Goal: Task Accomplishment & Management: Use online tool/utility

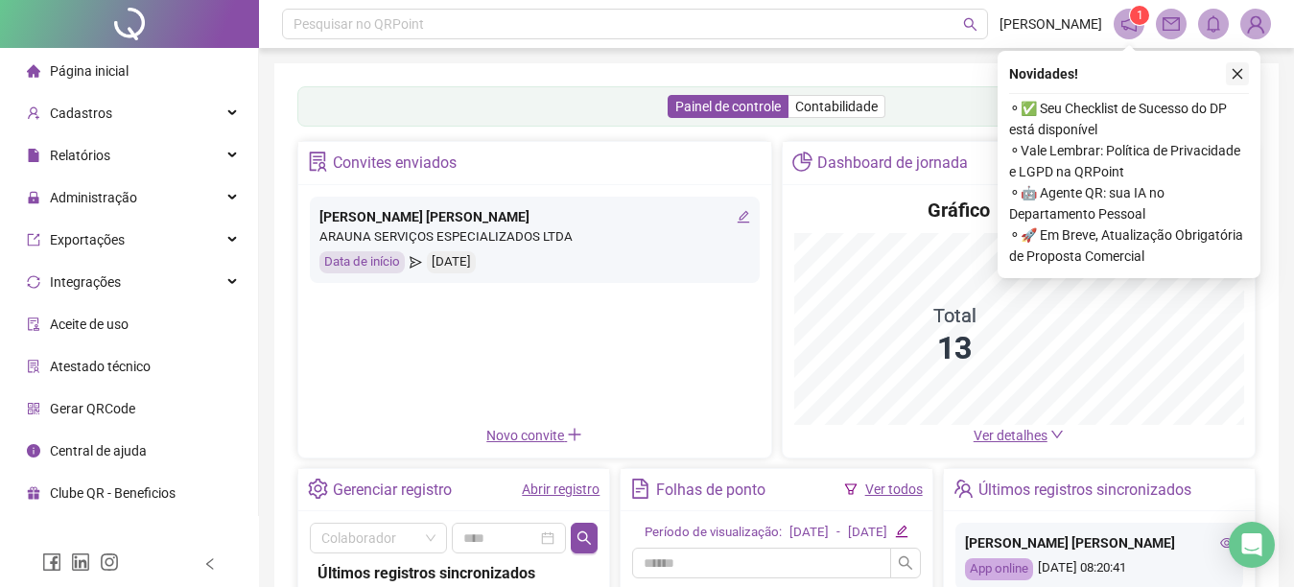
click at [1236, 74] on icon "close" at bounding box center [1237, 73] width 13 height 13
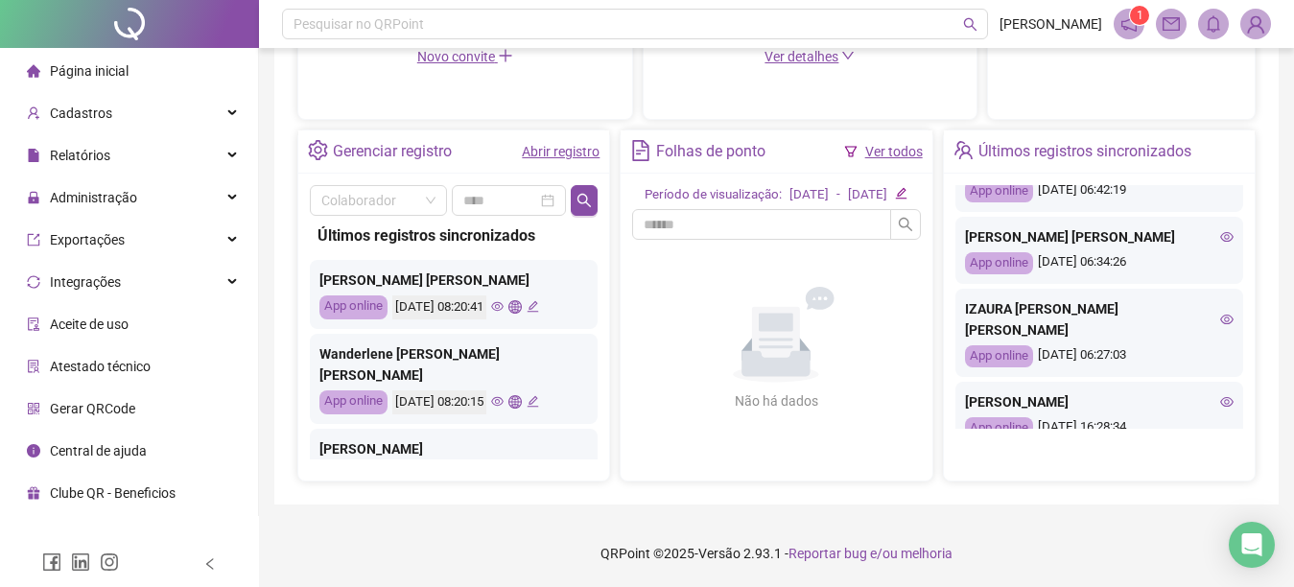
scroll to position [691, 0]
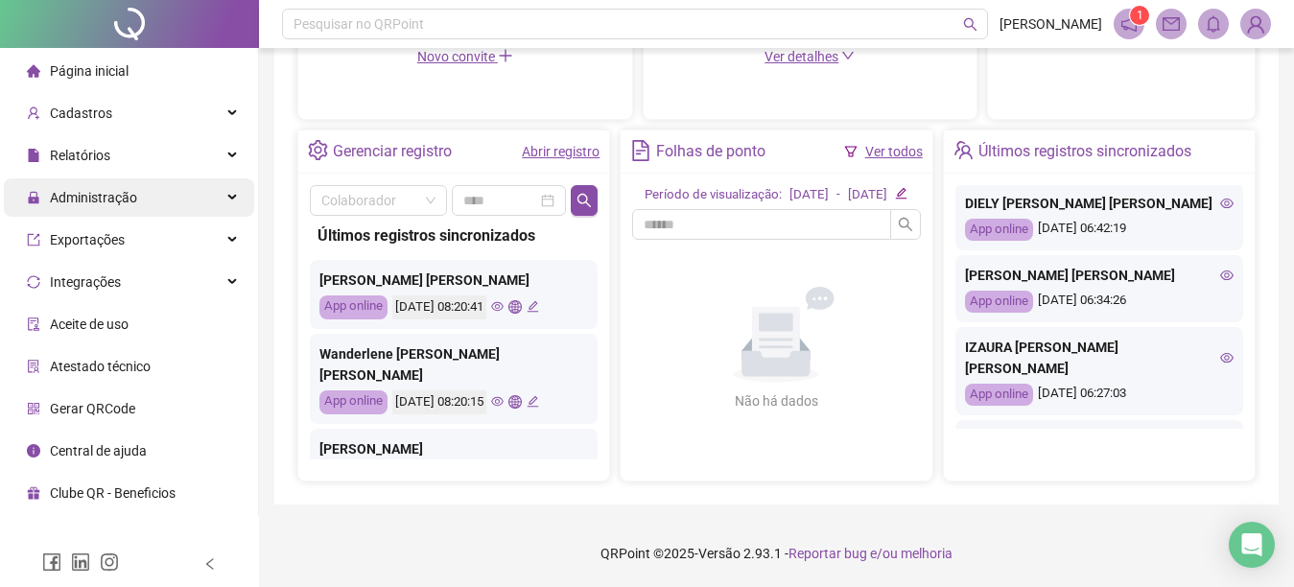
click at [150, 202] on div "Administração" at bounding box center [129, 197] width 250 height 38
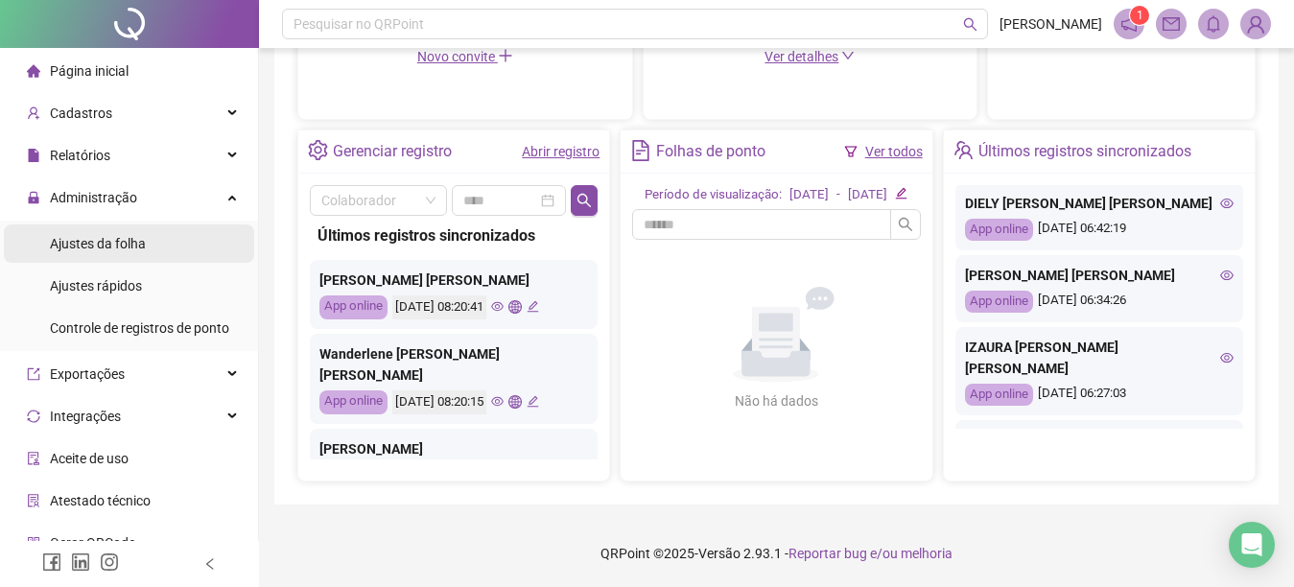
click at [167, 245] on li "Ajustes da folha" at bounding box center [129, 244] width 250 height 38
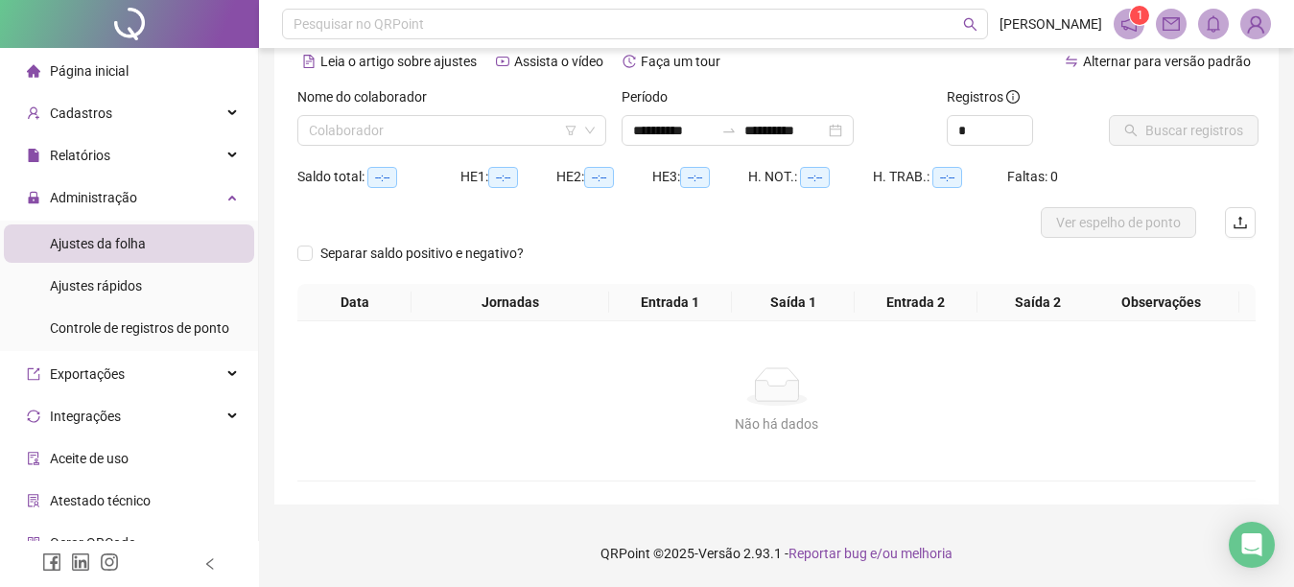
scroll to position [90, 0]
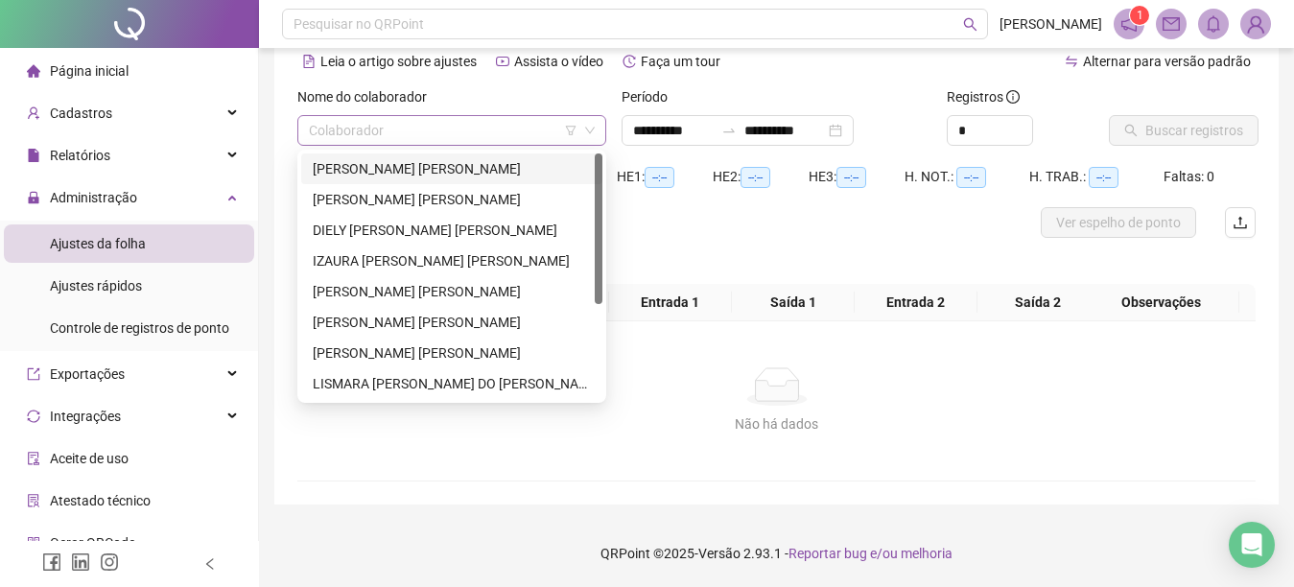
click at [306, 127] on div "Colaborador" at bounding box center [451, 130] width 309 height 31
click at [390, 256] on div "IZAURA MARIA RAMOS DA SILVA" at bounding box center [452, 260] width 278 height 21
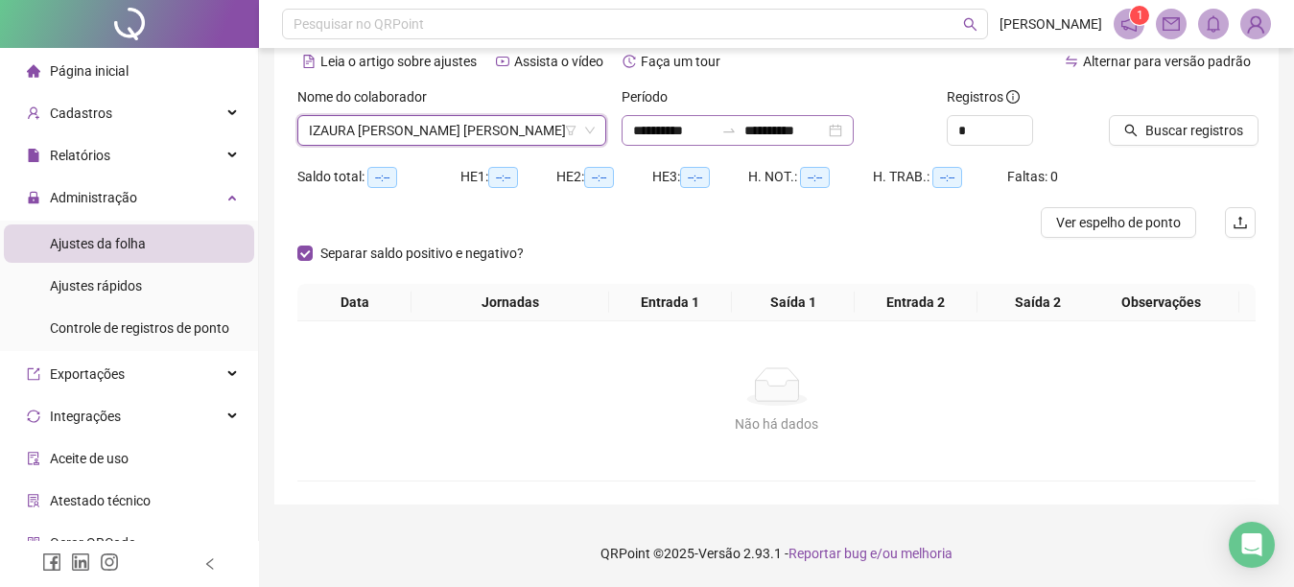
click at [629, 133] on div "**********" at bounding box center [738, 130] width 232 height 31
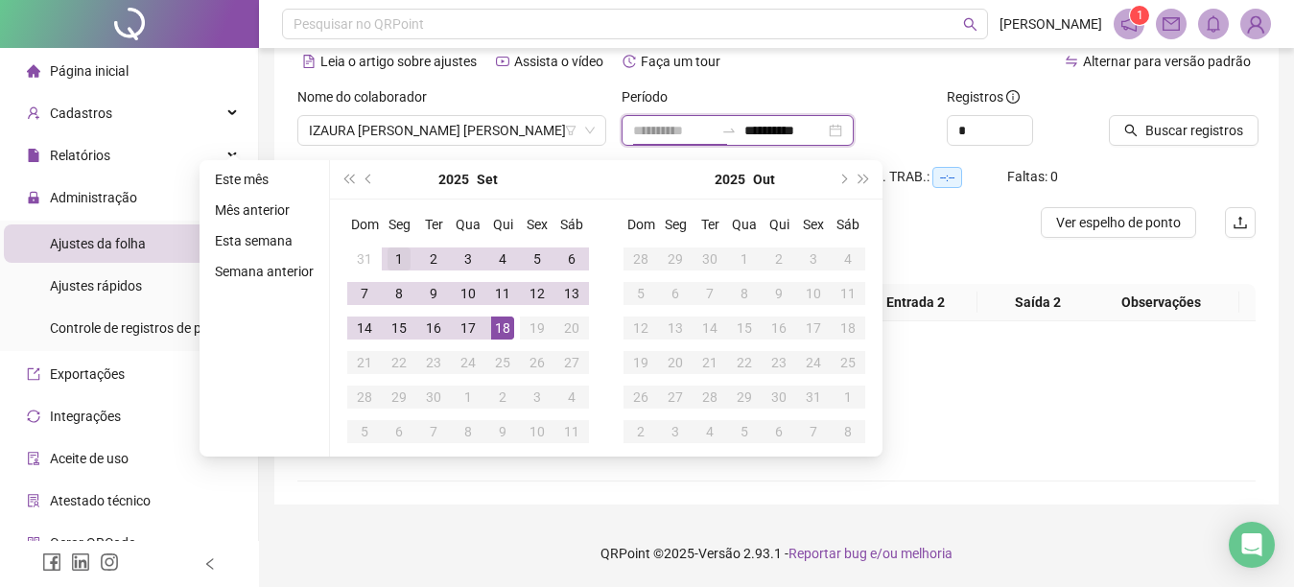
type input "**********"
click at [390, 253] on div "1" at bounding box center [399, 259] width 23 height 23
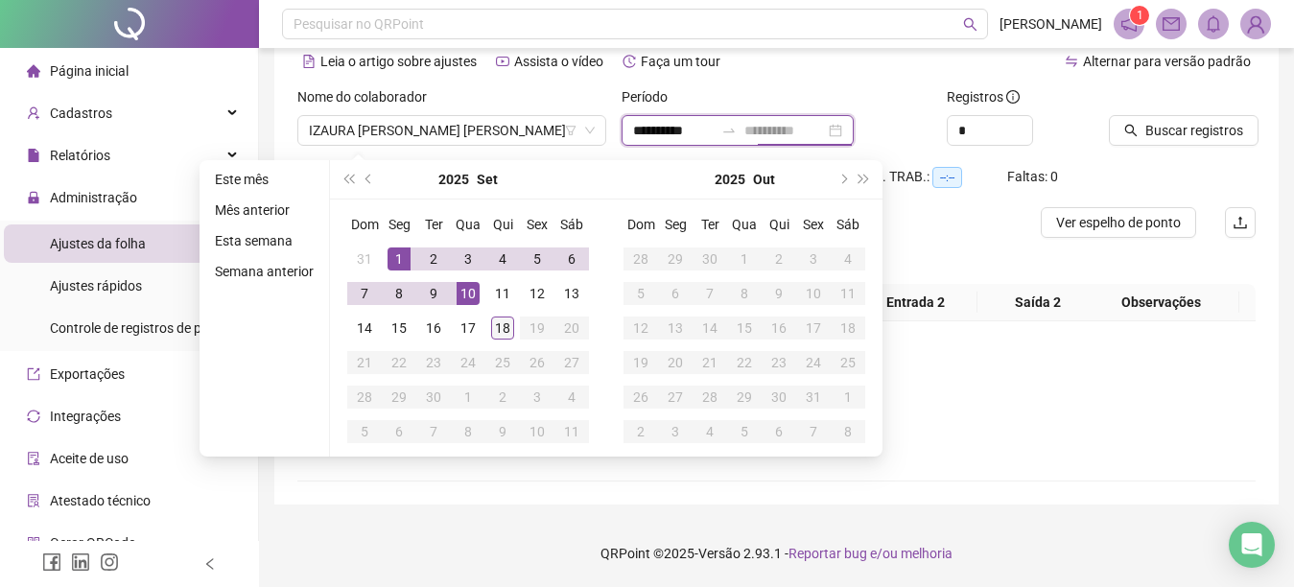
type input "**********"
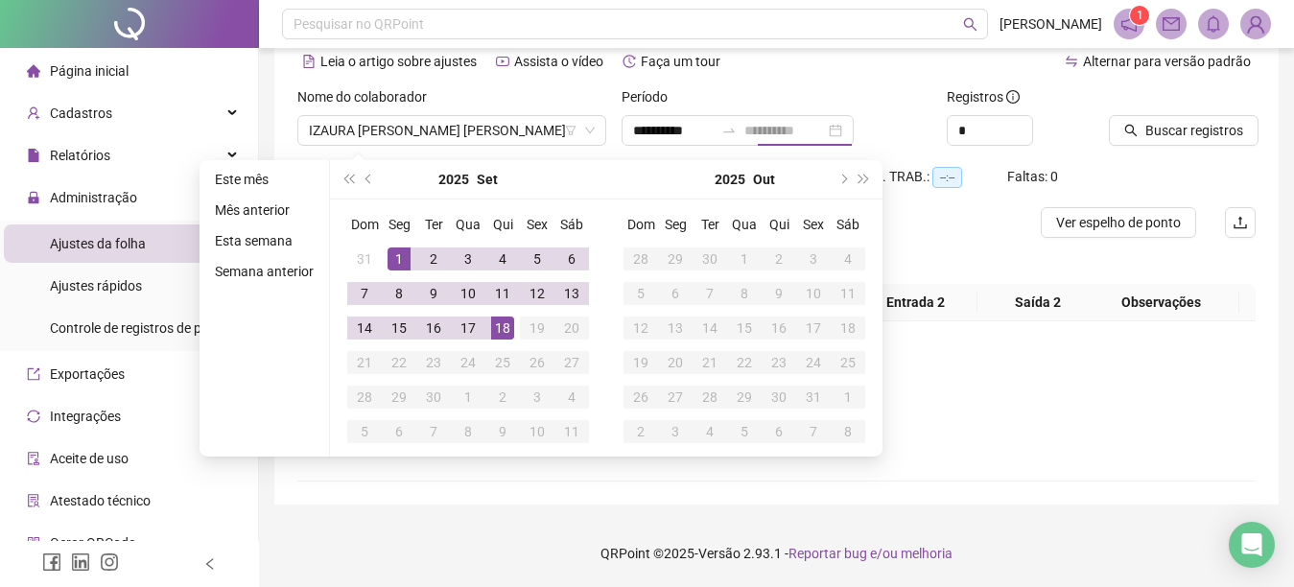
click at [498, 331] on div "18" at bounding box center [502, 328] width 23 height 23
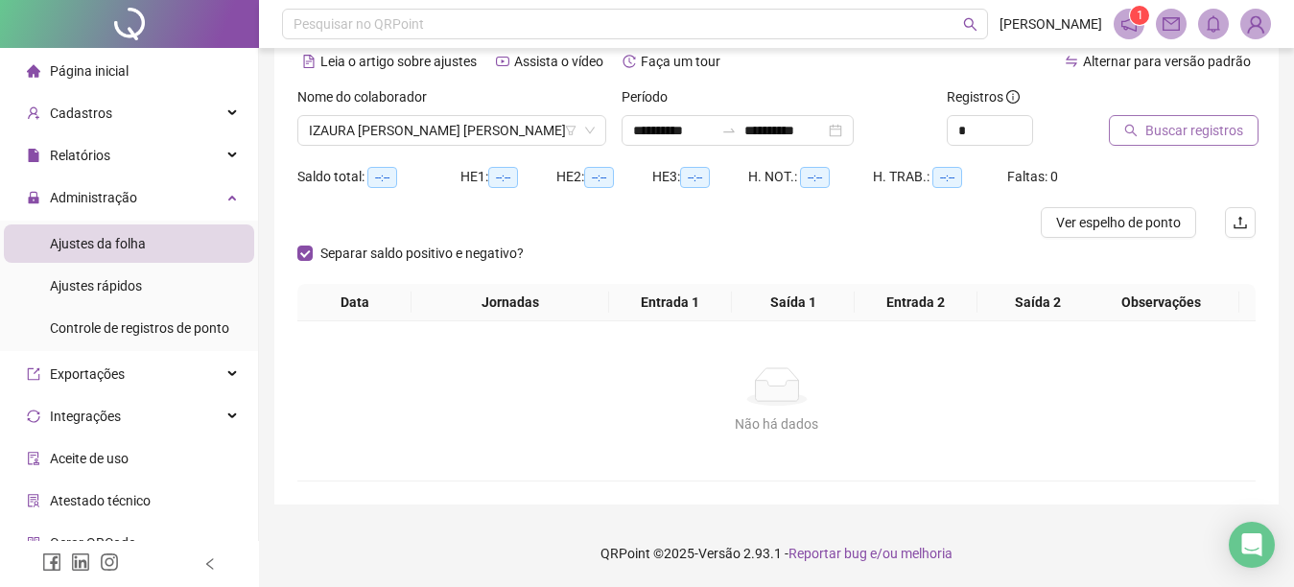
click at [1129, 128] on icon "search" at bounding box center [1130, 130] width 13 height 13
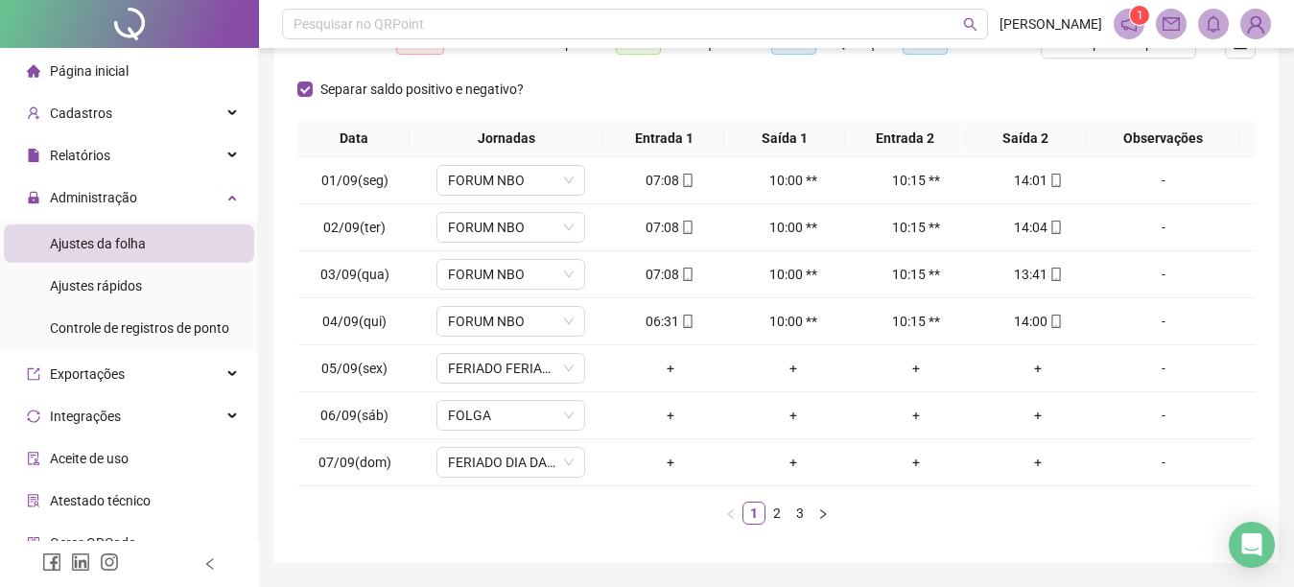
scroll to position [282, 0]
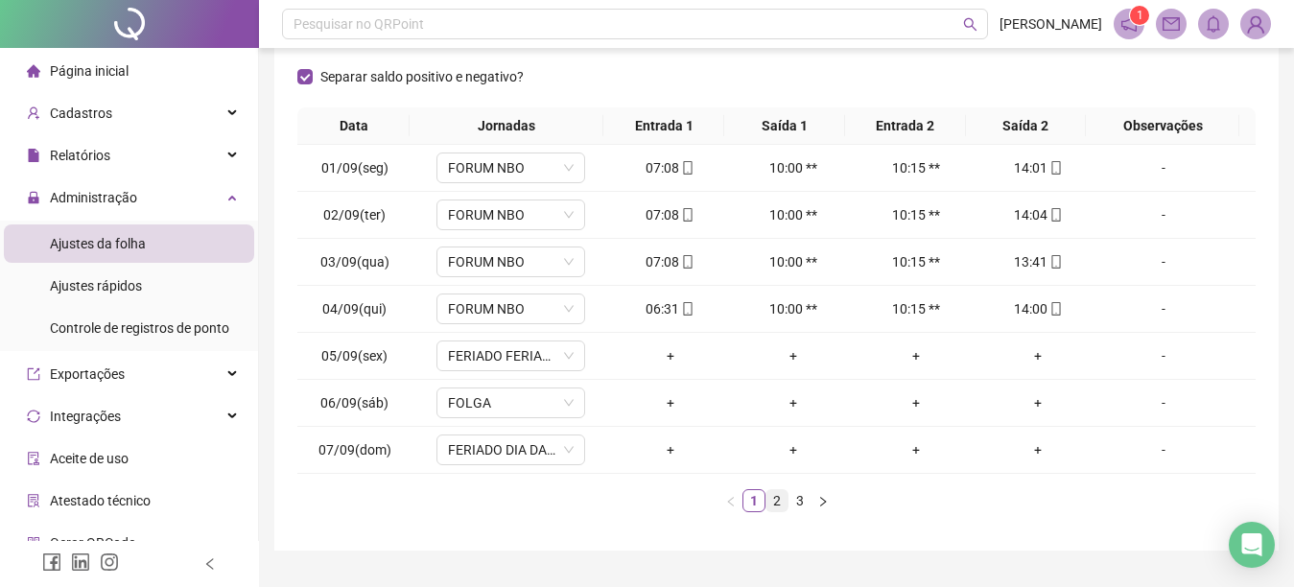
click at [779, 501] on link "2" at bounding box center [777, 500] width 21 height 21
click at [798, 500] on link "3" at bounding box center [800, 500] width 21 height 21
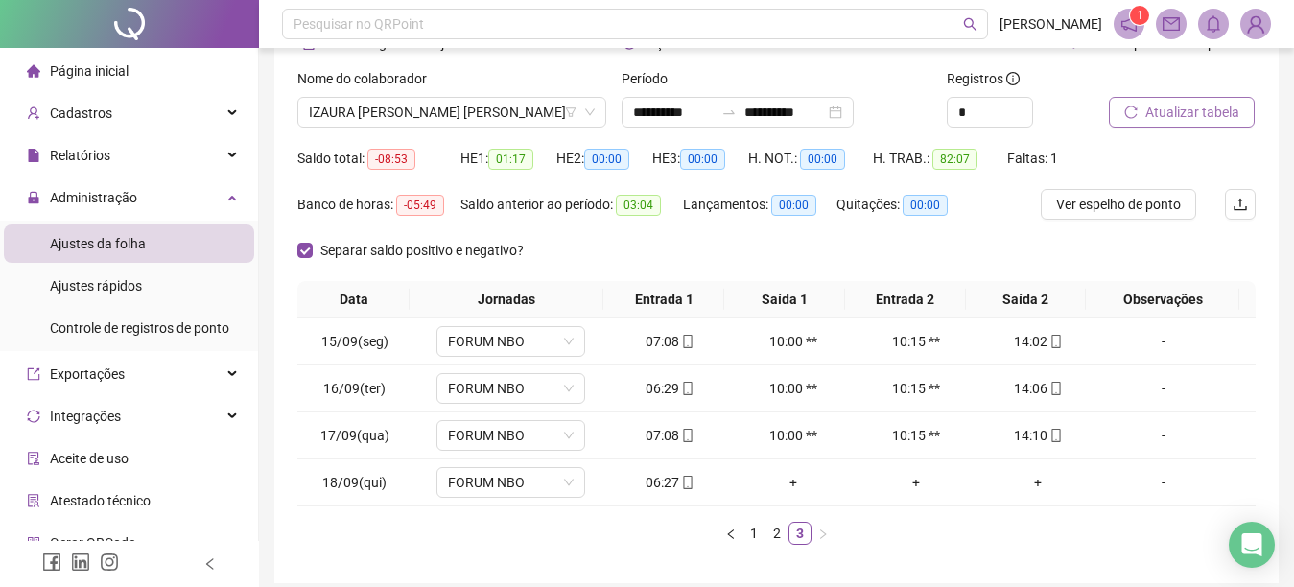
scroll to position [187, 0]
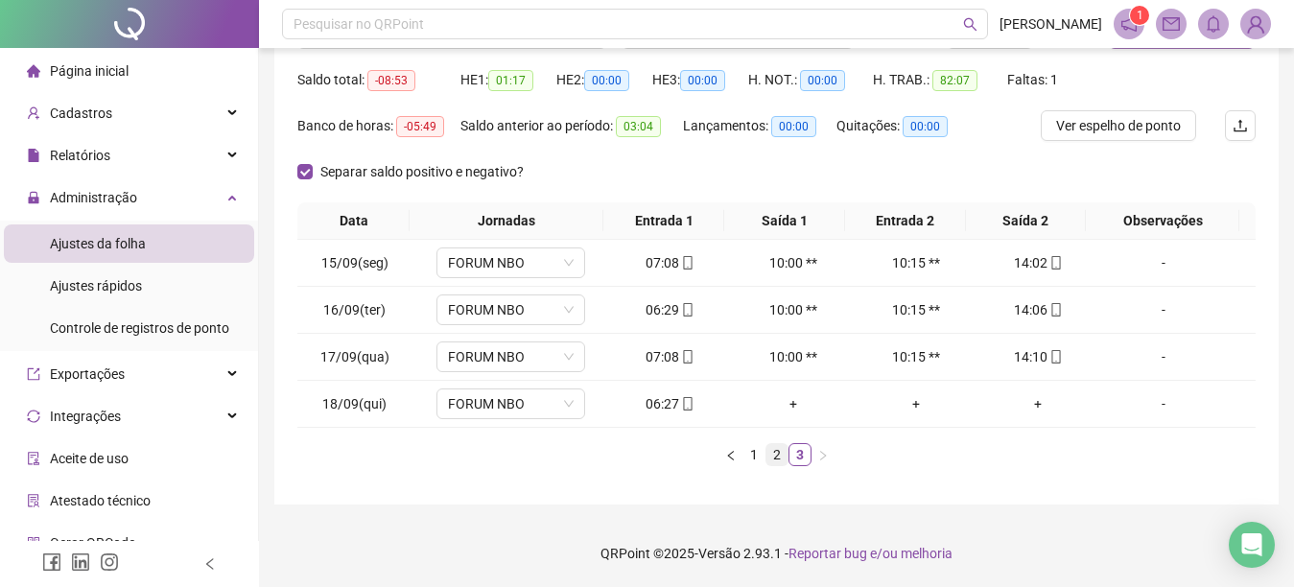
click at [776, 455] on link "2" at bounding box center [777, 454] width 21 height 21
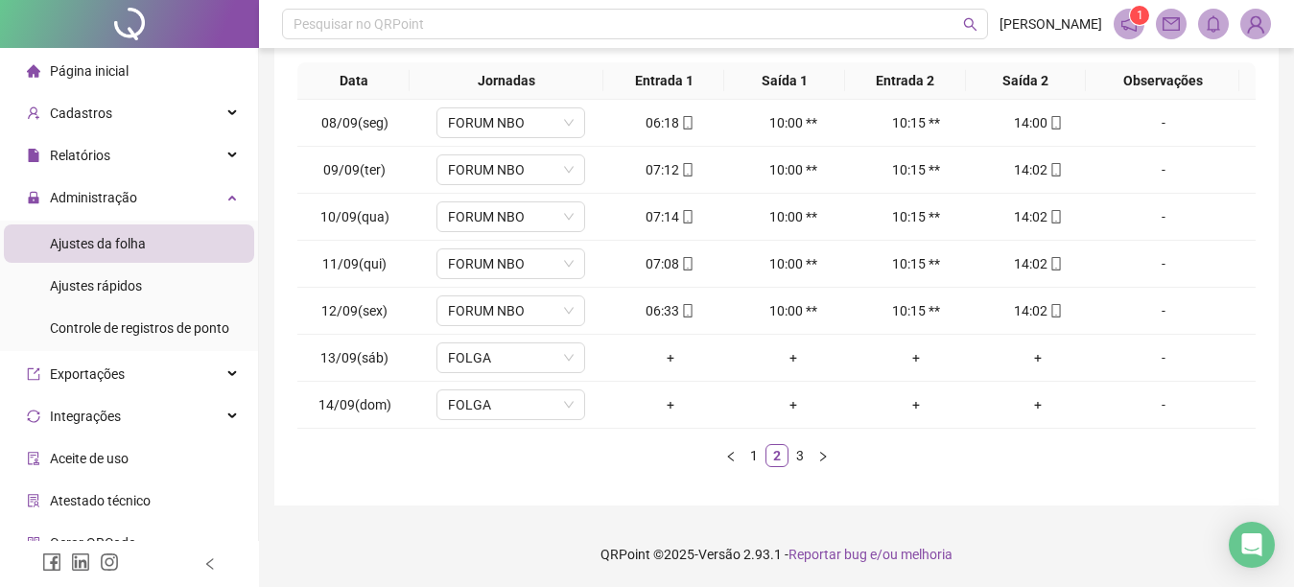
scroll to position [328, 0]
click at [798, 455] on link "3" at bounding box center [800, 454] width 21 height 21
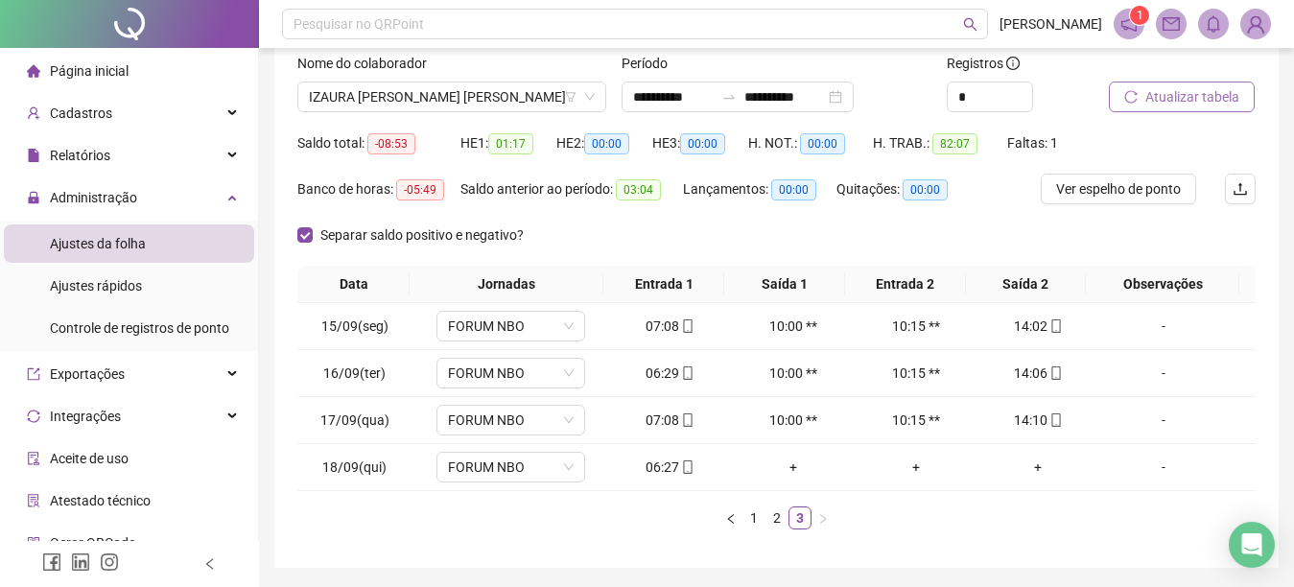
scroll to position [110, 0]
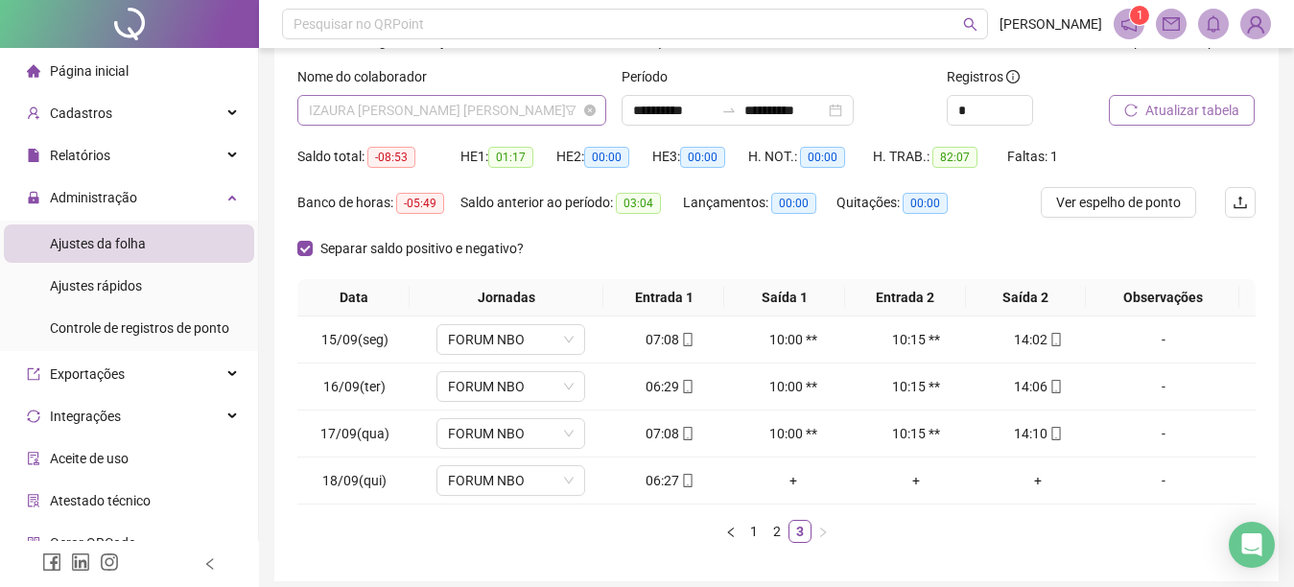
click at [516, 108] on span "IZAURA MARIA RAMOS DA SILVA" at bounding box center [452, 110] width 286 height 29
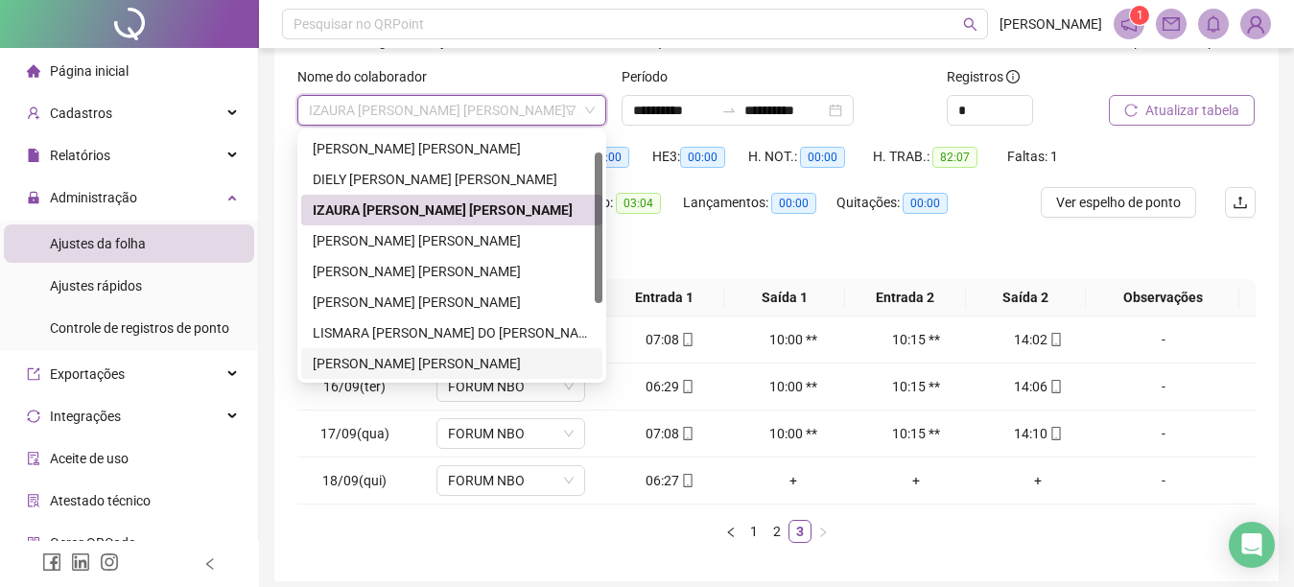
scroll to position [61, 0]
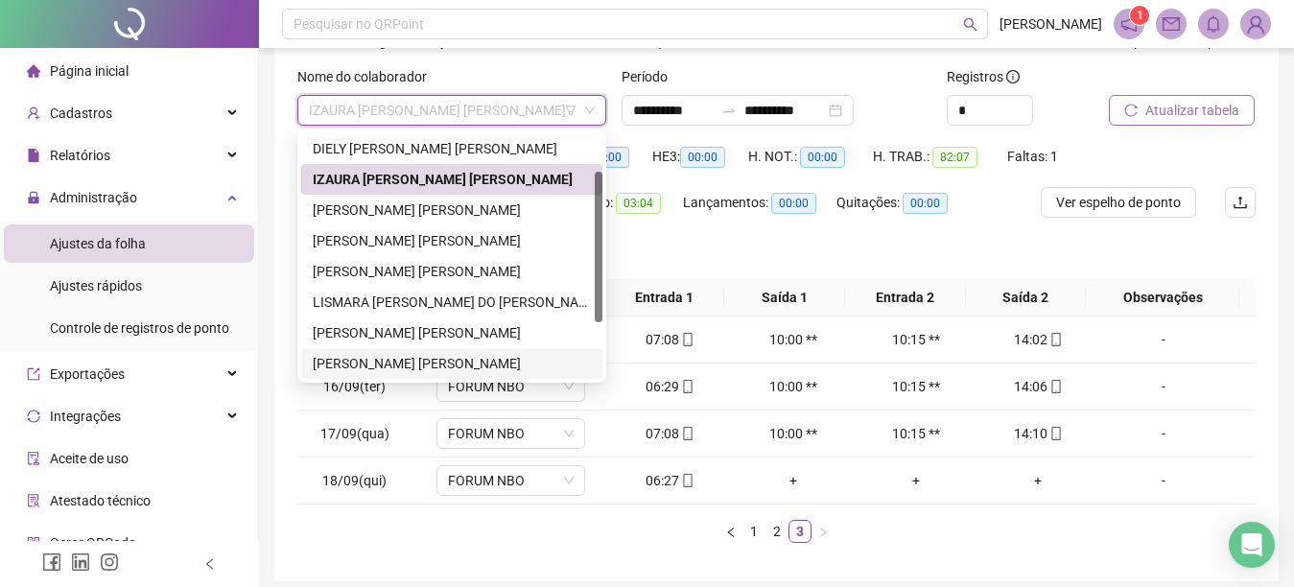
click at [410, 365] on div "MARILIA DA SILVA NUNES" at bounding box center [452, 363] width 278 height 21
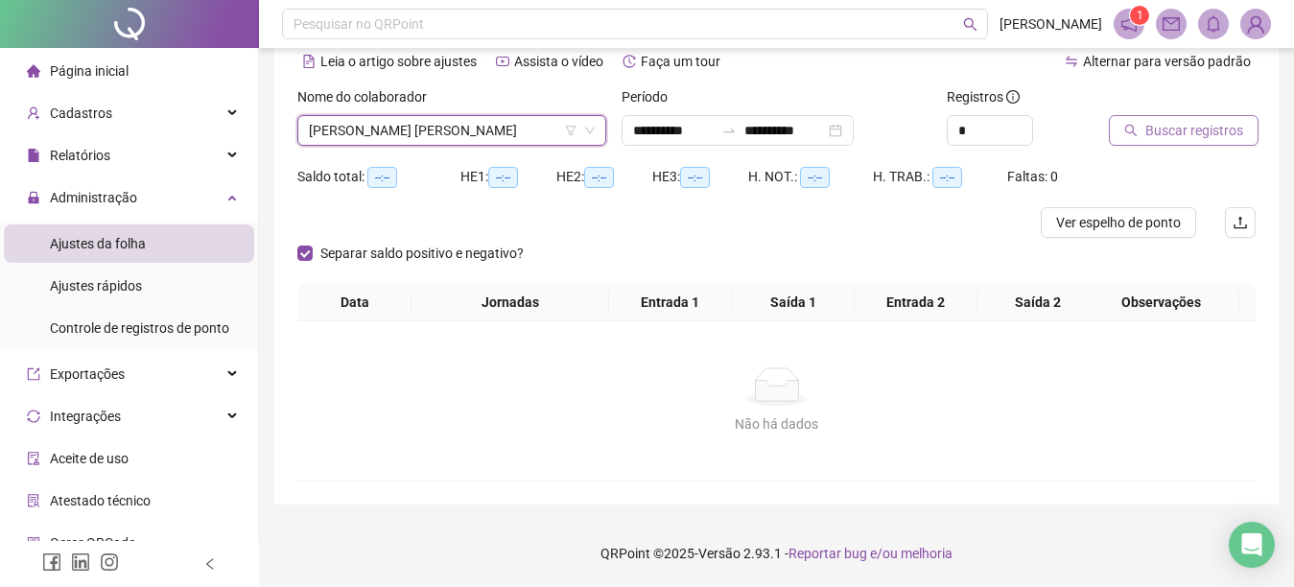
click at [1129, 124] on icon "search" at bounding box center [1130, 130] width 13 height 13
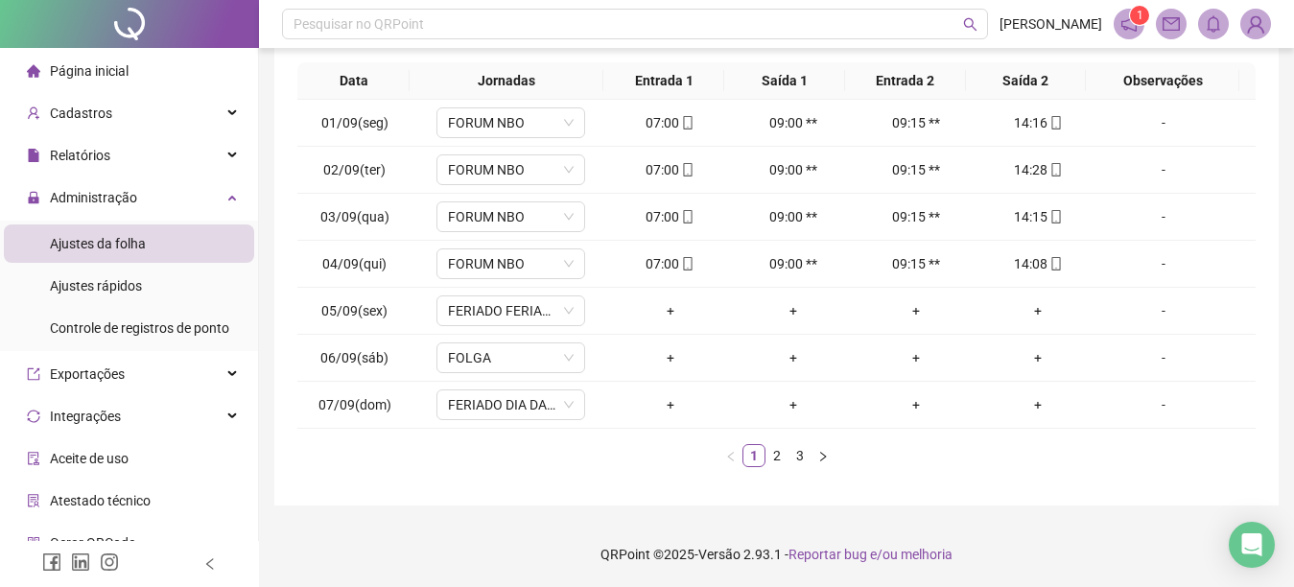
scroll to position [328, 0]
click at [800, 453] on link "3" at bounding box center [800, 454] width 21 height 21
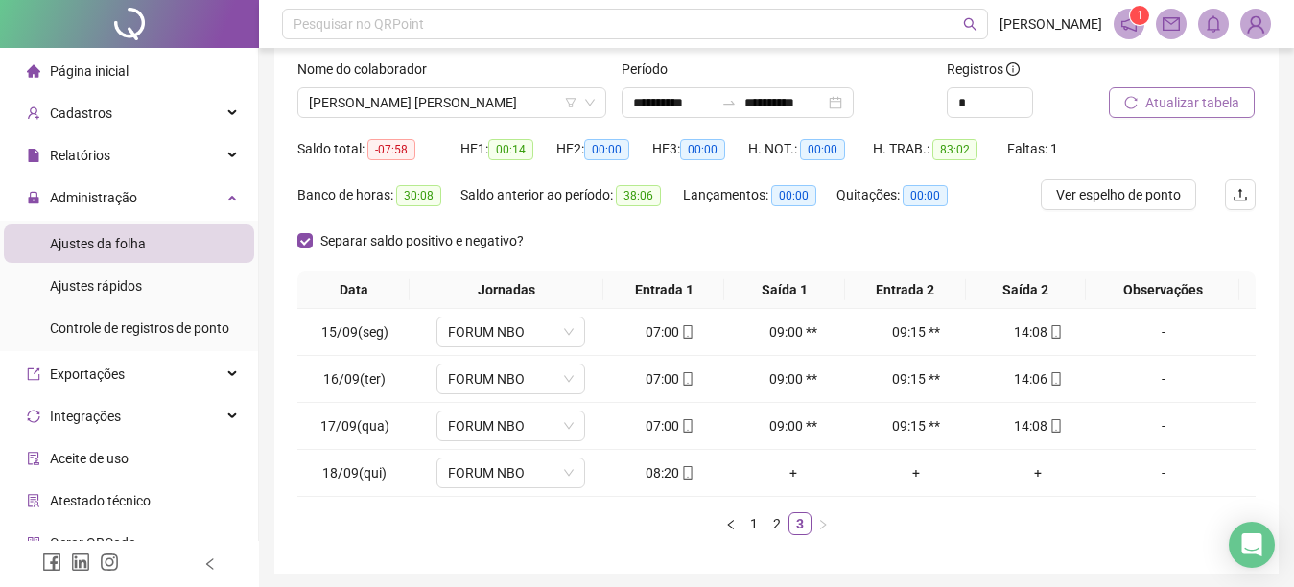
scroll to position [187, 0]
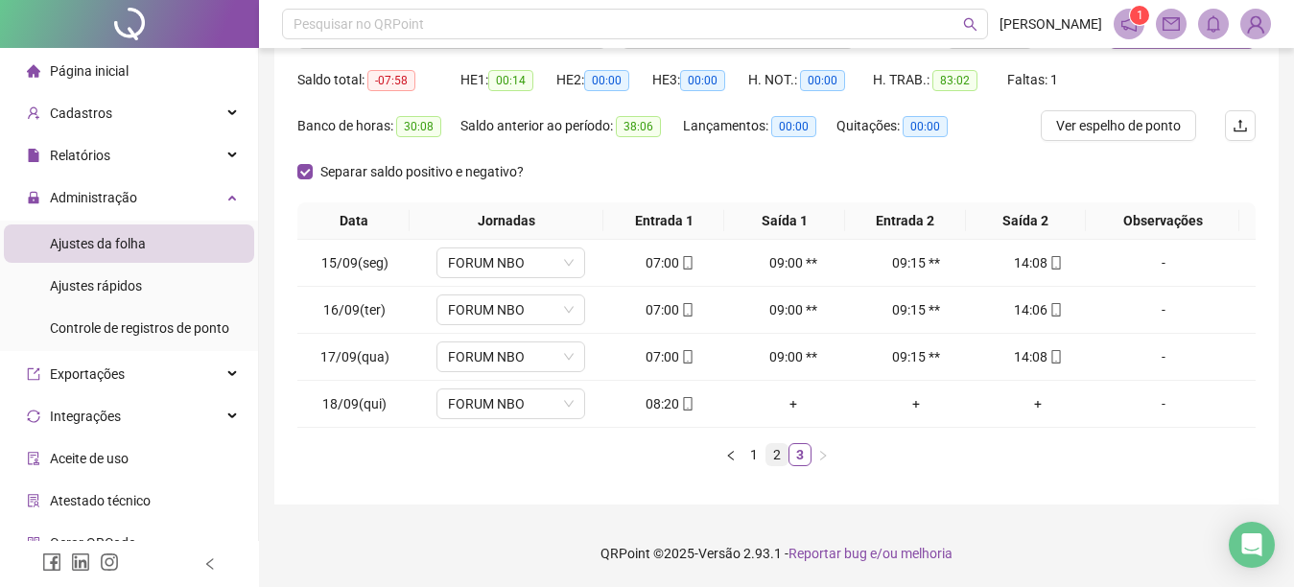
click at [773, 451] on link "2" at bounding box center [777, 454] width 21 height 21
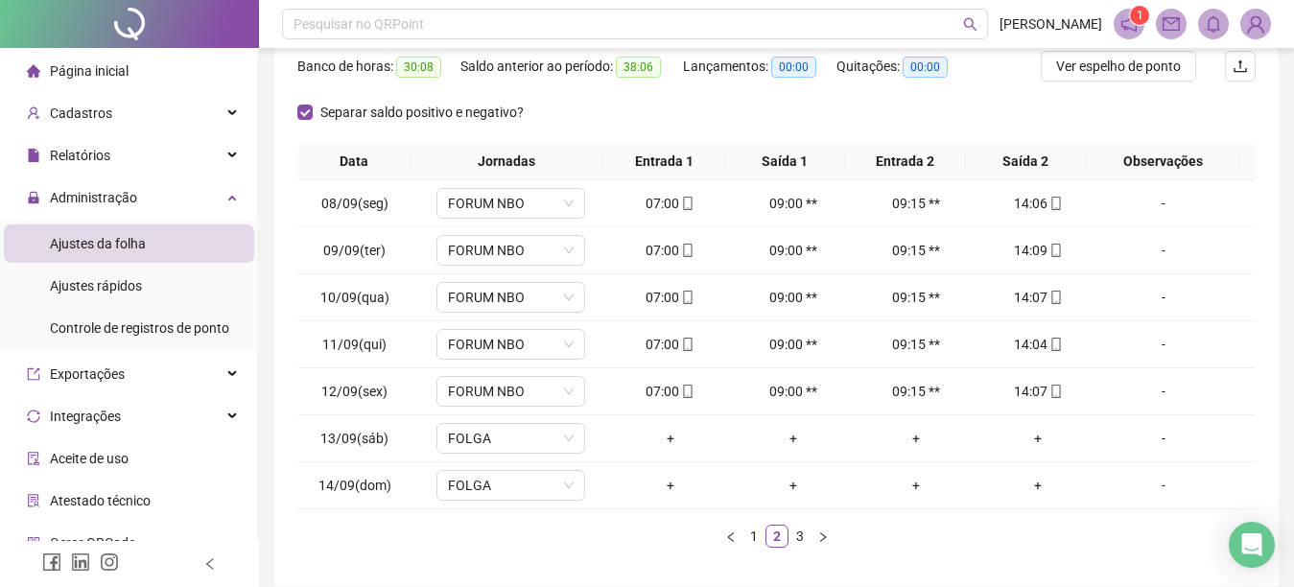
scroll to position [328, 0]
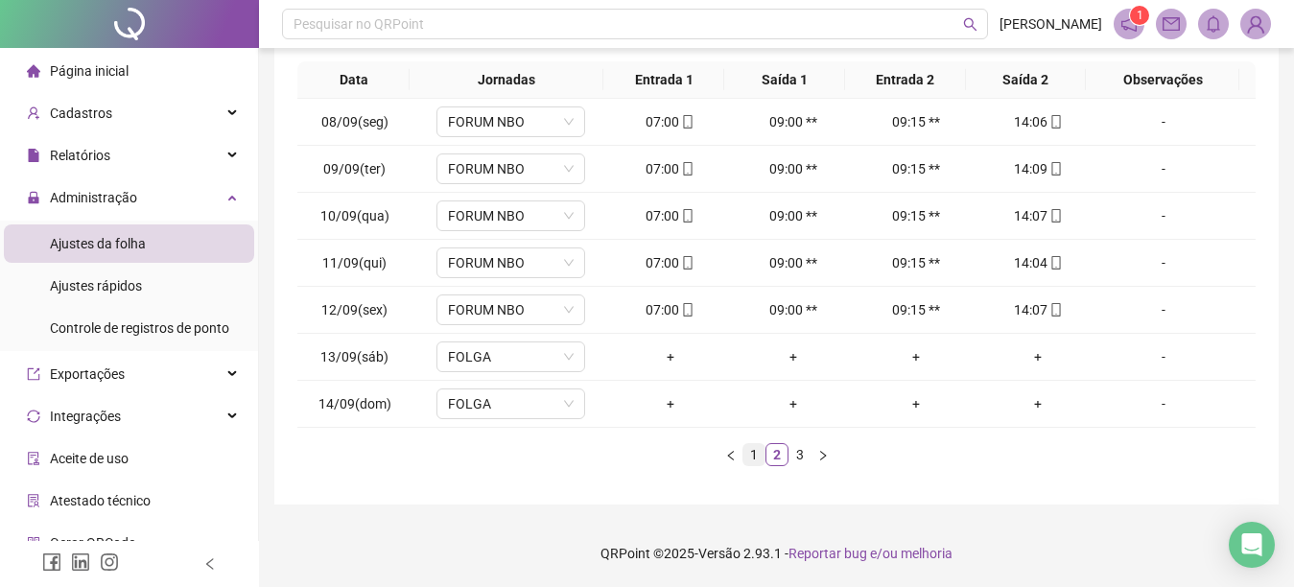
click at [749, 448] on link "1" at bounding box center [754, 454] width 21 height 21
click at [772, 456] on link "2" at bounding box center [777, 454] width 21 height 21
click at [799, 459] on link "3" at bounding box center [800, 454] width 21 height 21
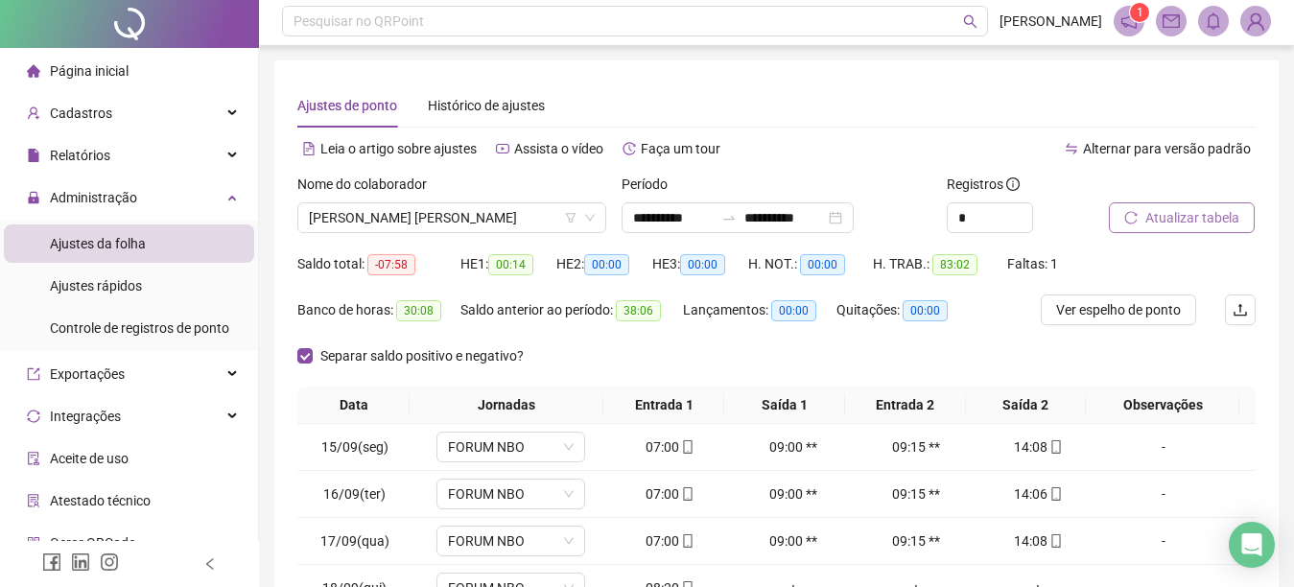
scroll to position [0, 0]
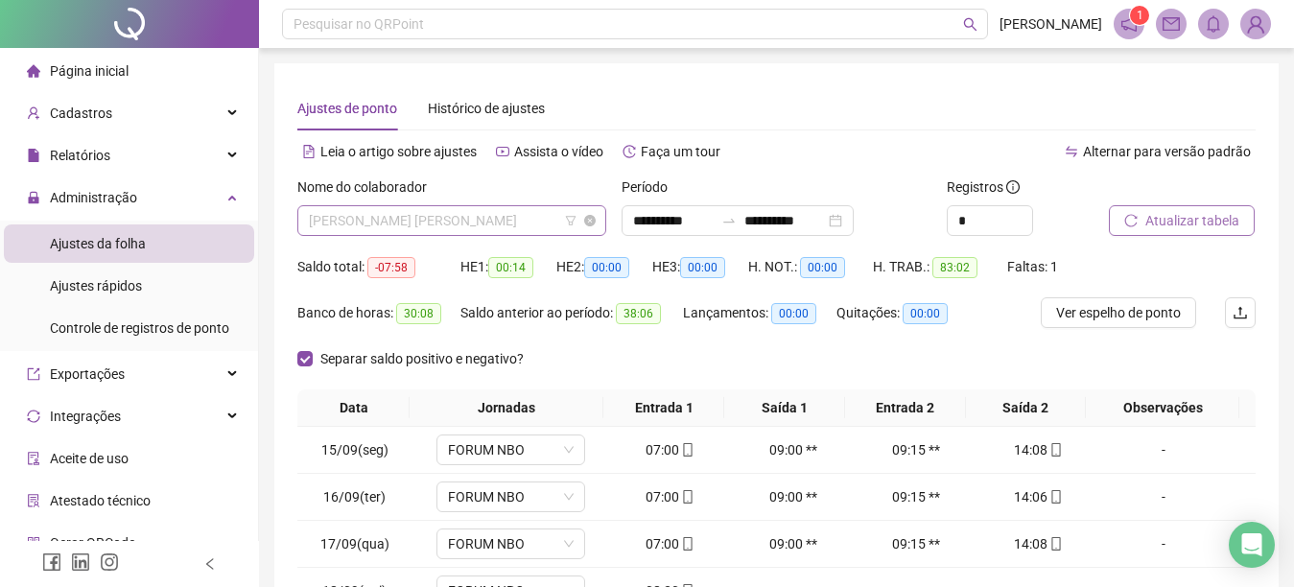
click at [481, 216] on span "MARILIA DA SILVA NUNES" at bounding box center [452, 220] width 286 height 29
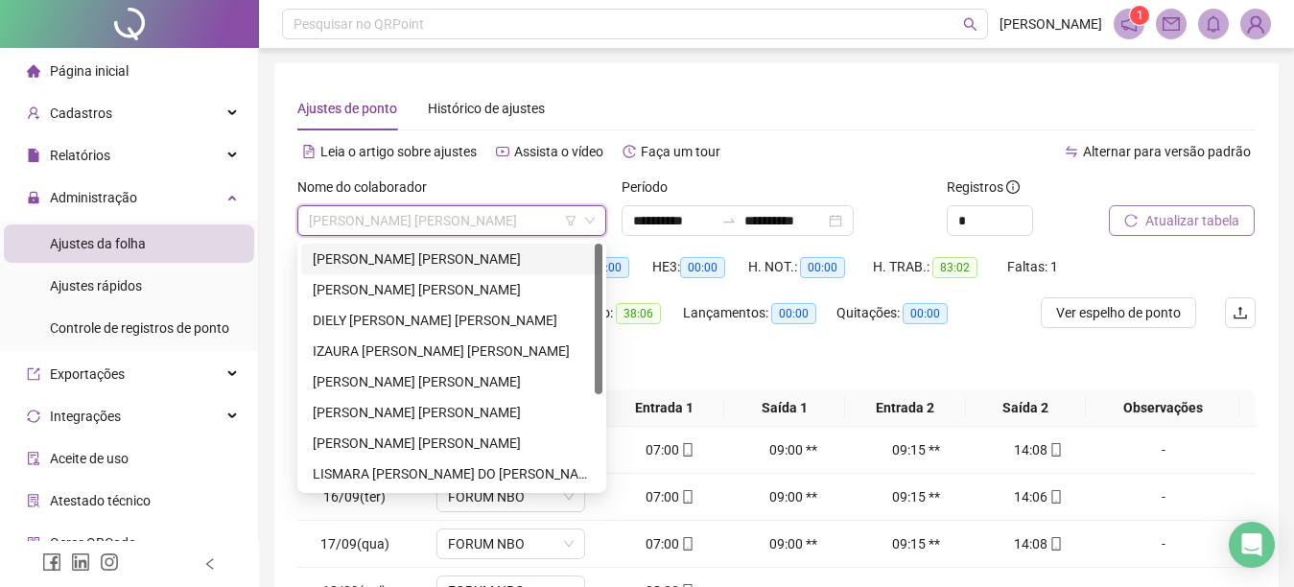
click at [491, 263] on div "ALICE CARNEIRO ANSELMO" at bounding box center [452, 258] width 278 height 21
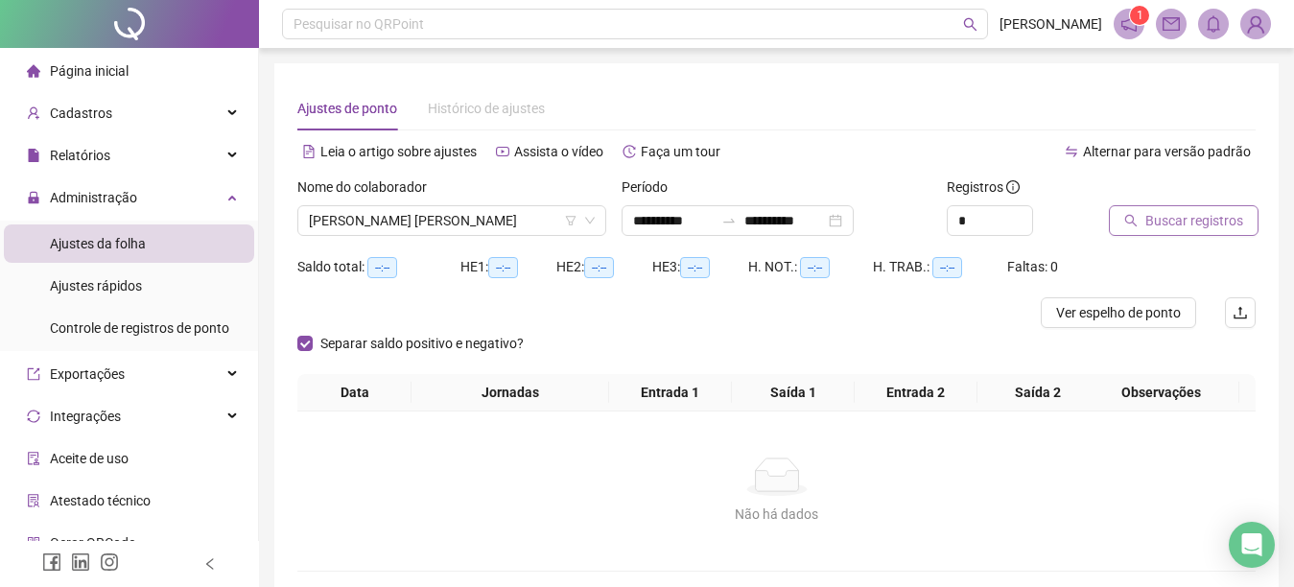
click at [1126, 213] on button "Buscar registros" at bounding box center [1184, 220] width 150 height 31
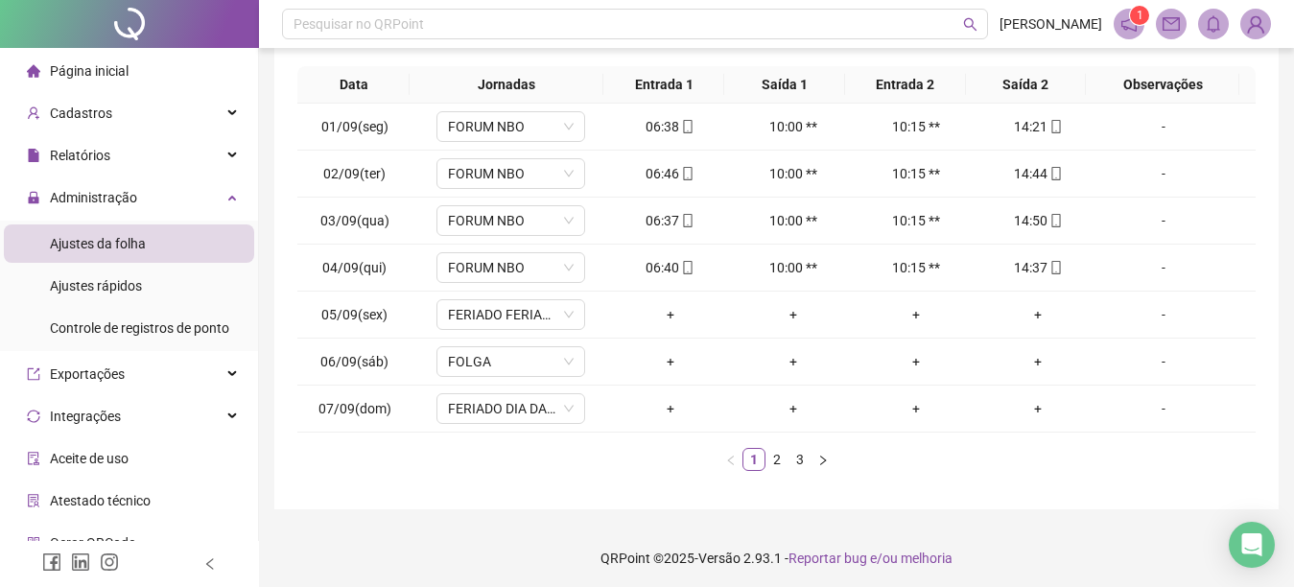
scroll to position [328, 0]
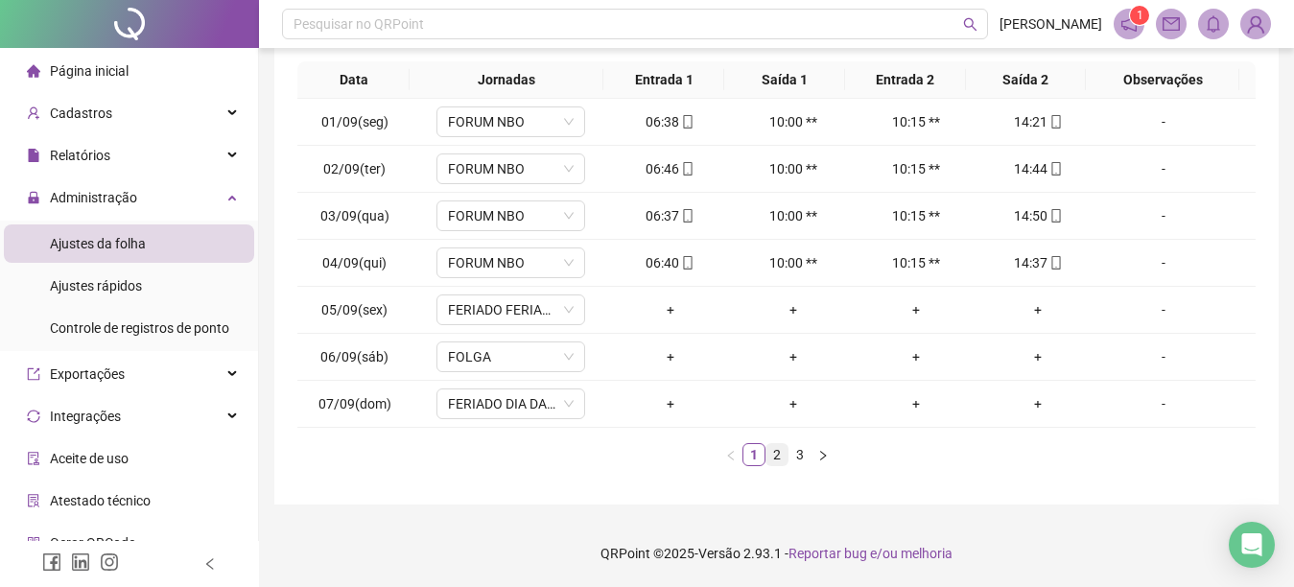
click at [771, 451] on link "2" at bounding box center [777, 454] width 21 height 21
click at [801, 446] on link "3" at bounding box center [800, 454] width 21 height 21
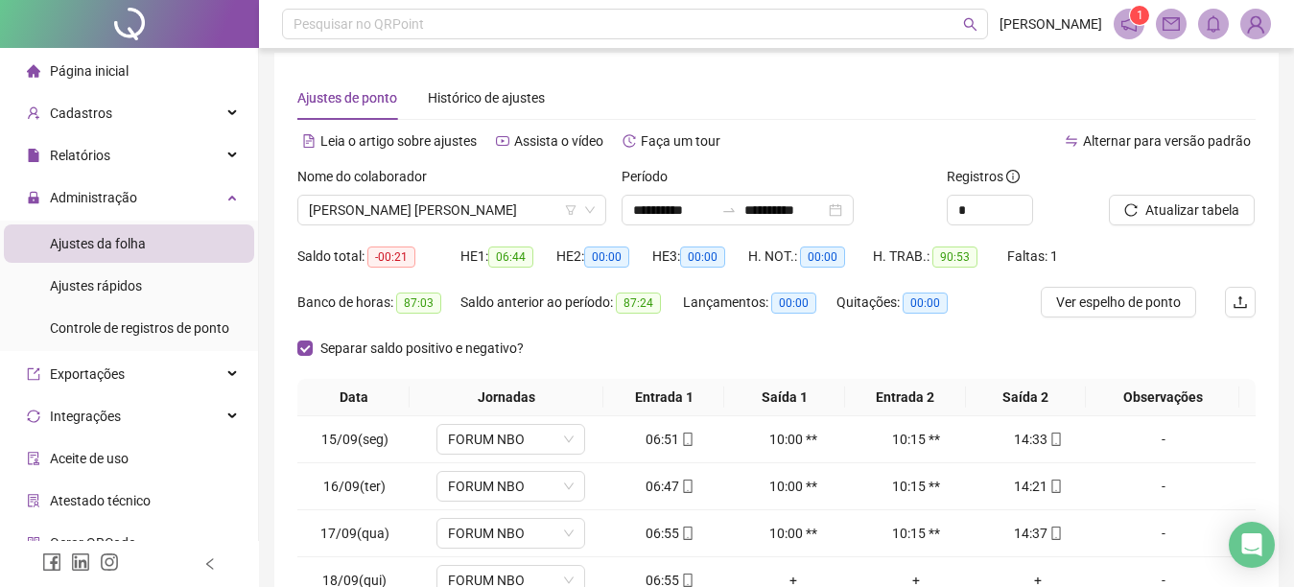
scroll to position [0, 0]
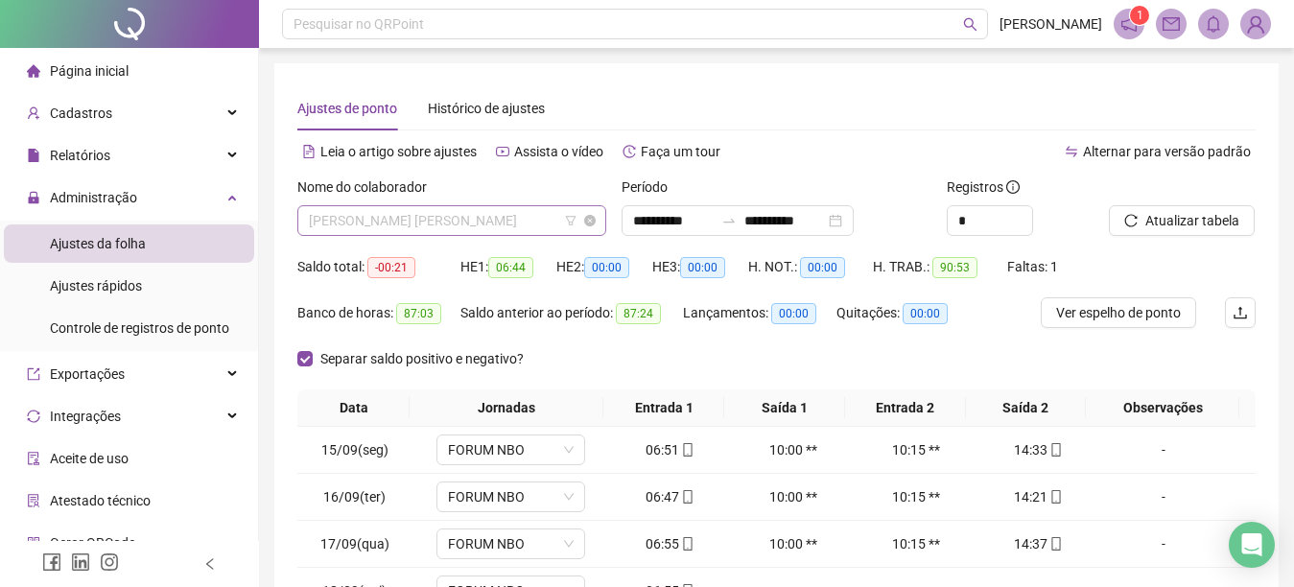
click at [515, 231] on span "ALICE CARNEIRO ANSELMO" at bounding box center [452, 220] width 286 height 29
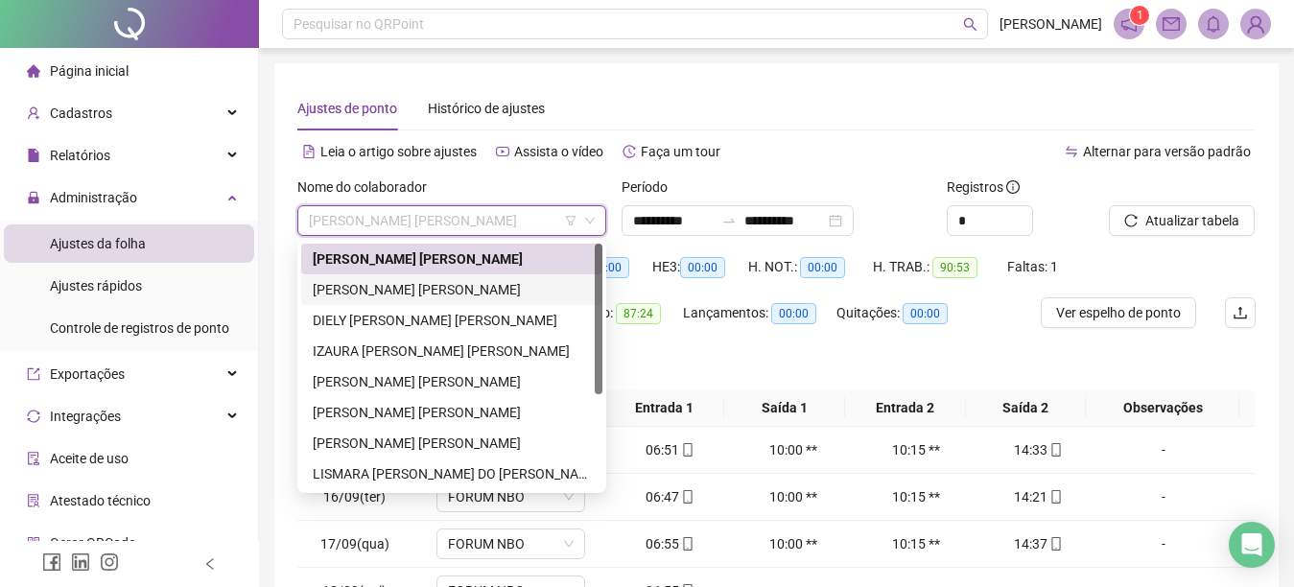
click at [410, 285] on div "CARLOS AUGUSTO RAMOS DA SILVA" at bounding box center [452, 289] width 278 height 21
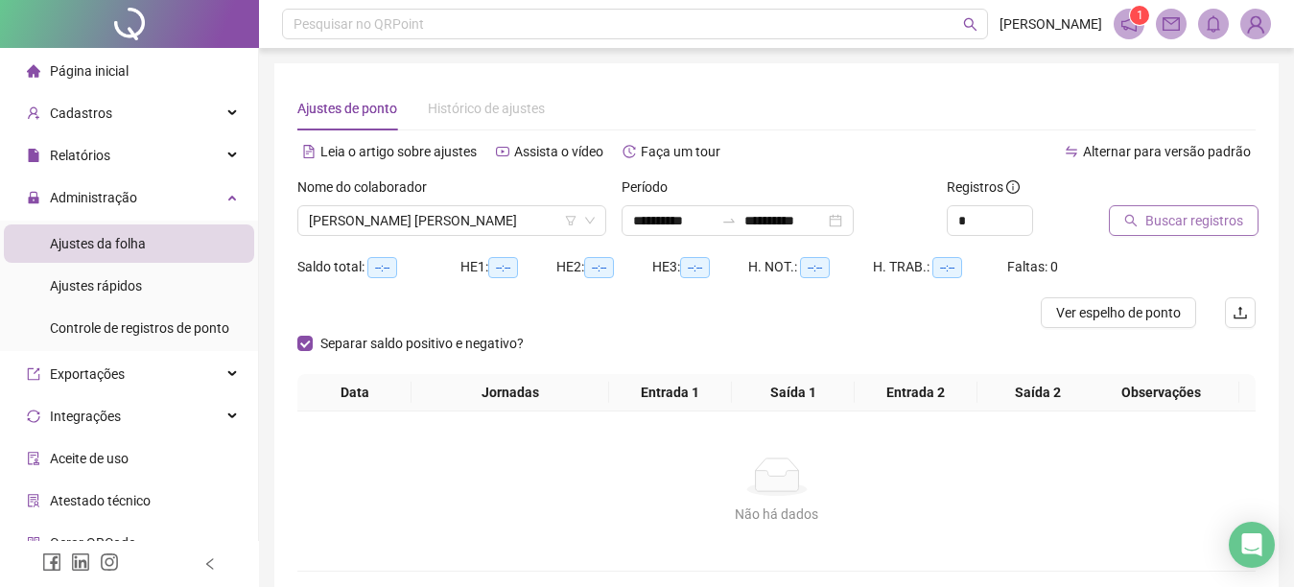
click at [1123, 218] on button "Buscar registros" at bounding box center [1184, 220] width 150 height 31
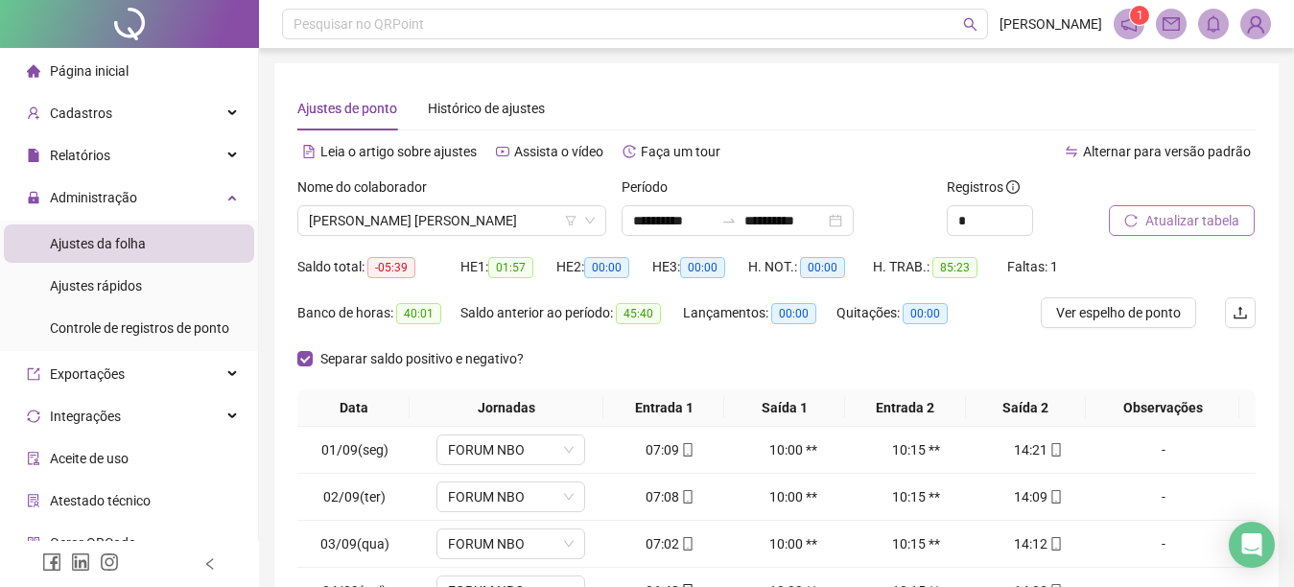
click at [1123, 218] on button "Atualizar tabela" at bounding box center [1182, 220] width 146 height 31
click at [1124, 224] on icon "reload" at bounding box center [1130, 220] width 13 height 13
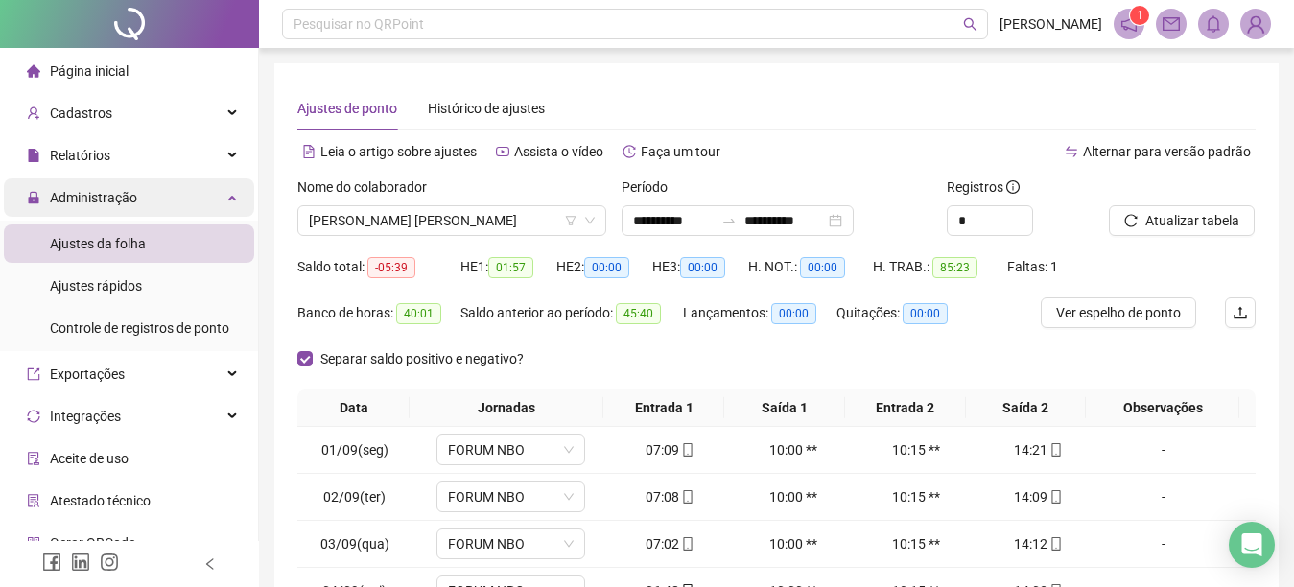
click at [209, 201] on div "Administração" at bounding box center [129, 197] width 250 height 38
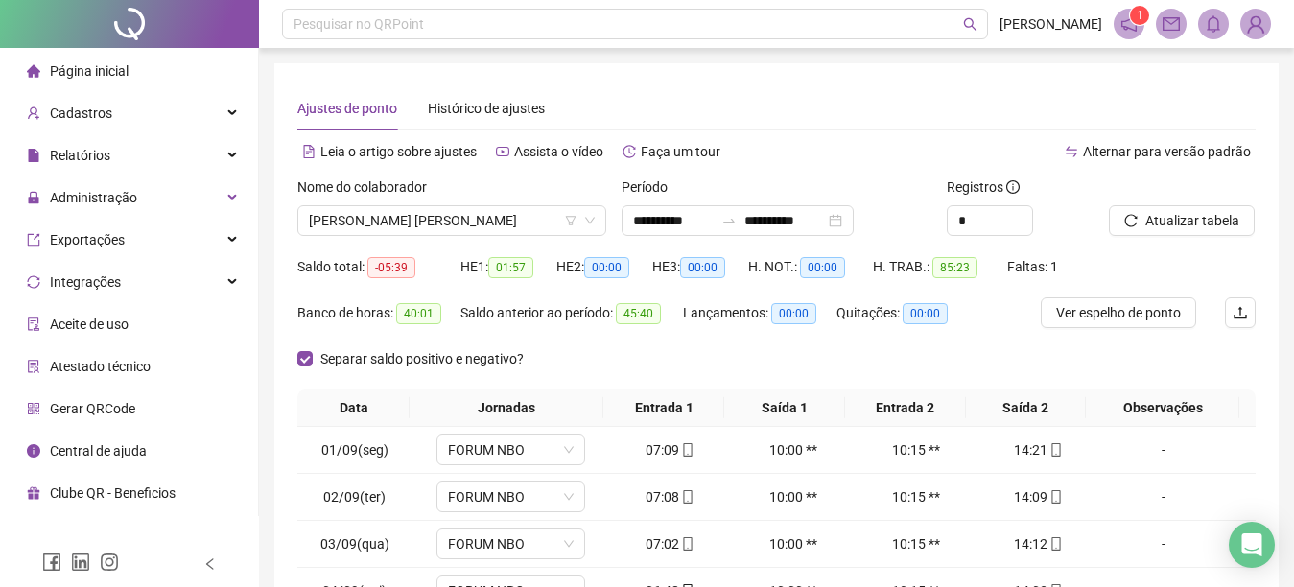
click at [130, 66] on li "Página inicial" at bounding box center [129, 71] width 250 height 38
